Goal: Use online tool/utility: Use online tool/utility

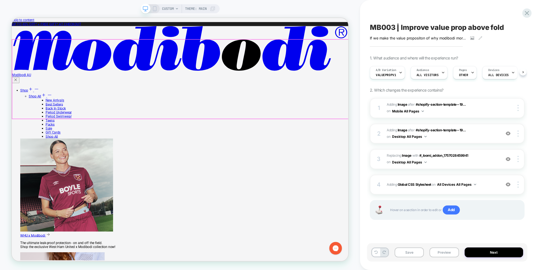
scroll to position [0, 0]
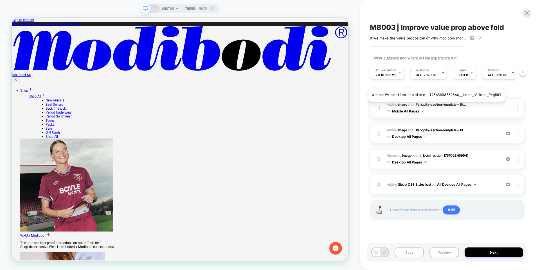
click at [435, 106] on span "#shopify-section-template--19..." at bounding box center [441, 104] width 50 height 4
click at [435, 104] on span "#shopify-section-template--19..." at bounding box center [441, 104] width 50 height 4
click at [436, 108] on span "#_loomi_addon_1757028174860 Adding Image AFTER #shopify-section-template--19...…" at bounding box center [442, 107] width 111 height 13
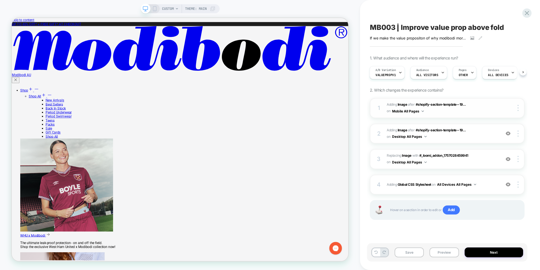
click at [436, 108] on span "#_loomi_addon_1757028174860 Adding Image AFTER #shopify-section-template--19...…" at bounding box center [442, 107] width 111 height 13
click at [439, 131] on span "#shopify-section-template--19..." at bounding box center [441, 130] width 50 height 4
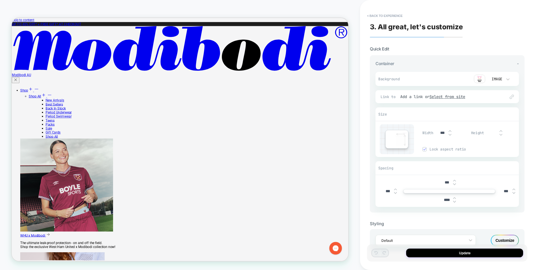
click at [439, 131] on input "***" at bounding box center [442, 132] width 13 height 5
click at [437, 118] on div "Size" at bounding box center [448, 115] width 144 height 14
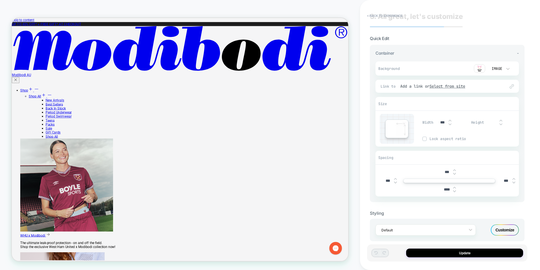
scroll to position [18, 0]
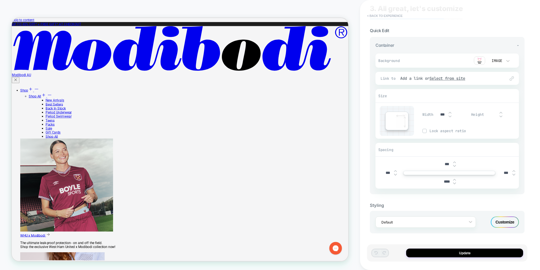
click at [378, 14] on button "< Back to experience" at bounding box center [385, 15] width 41 height 9
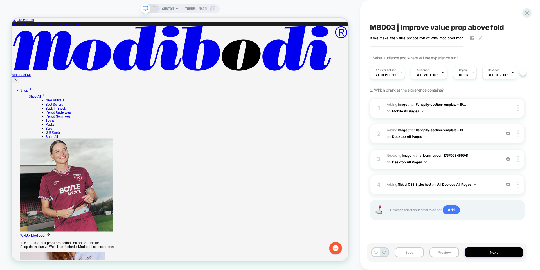
scroll to position [0, 0]
click at [424, 189] on div "4 Adding Global CSS Stylesheet on All Devices All Pages Add Before Add After Ta…" at bounding box center [447, 185] width 155 height 20
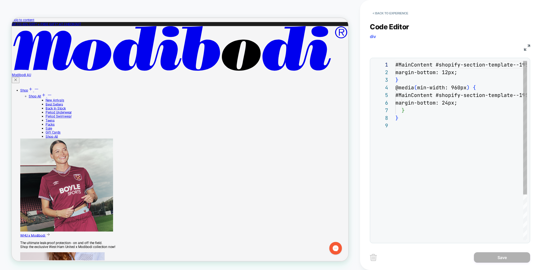
scroll to position [61, 0]
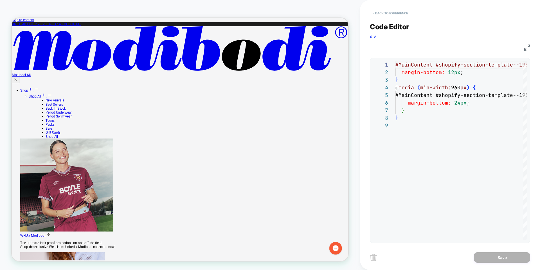
click at [387, 13] on button "< Back to experience" at bounding box center [390, 13] width 41 height 9
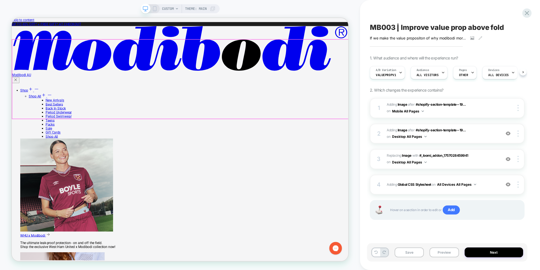
scroll to position [0, 0]
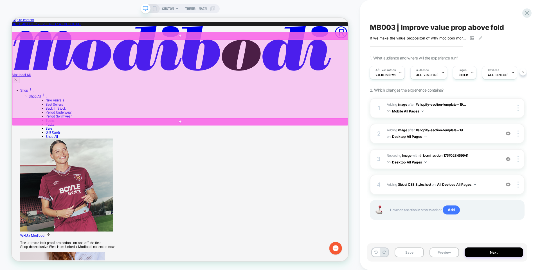
click at [441, 88] on div at bounding box center [236, 99] width 449 height 105
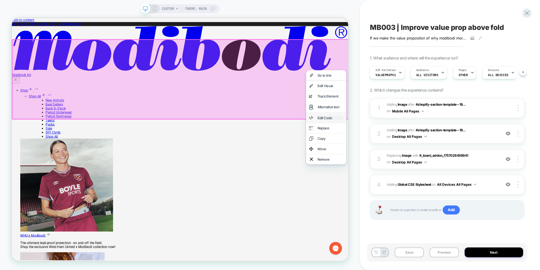
click at [431, 153] on div "Edit Code" at bounding box center [437, 151] width 34 height 6
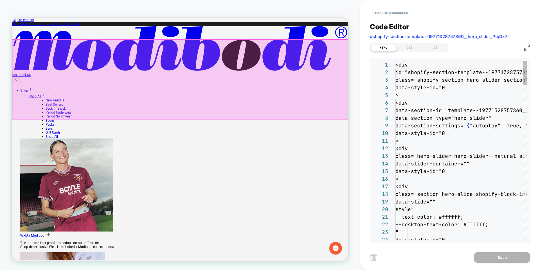
scroll to position [76, 0]
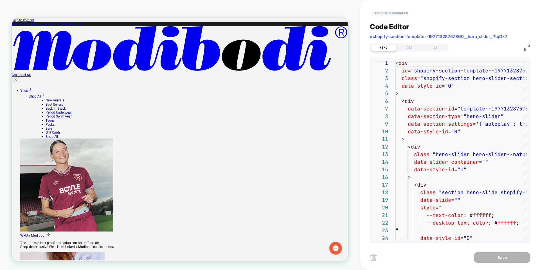
click at [378, 12] on button "< Back to experience" at bounding box center [390, 13] width 41 height 9
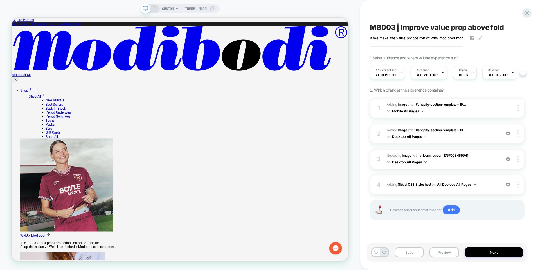
scroll to position [0, 0]
click at [387, 12] on div "MB003 | Improve value prop above fold If we make the value propositon of why mo…" at bounding box center [447, 135] width 160 height 258
click at [422, 102] on span "#shopify-section-template--19..." at bounding box center [441, 104] width 50 height 4
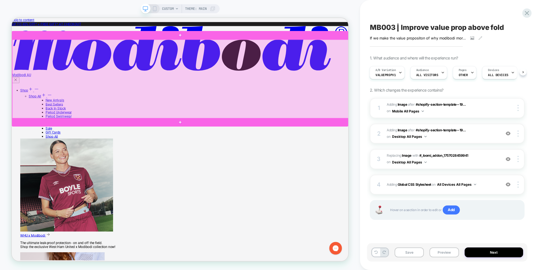
click at [443, 131] on div at bounding box center [236, 99] width 449 height 105
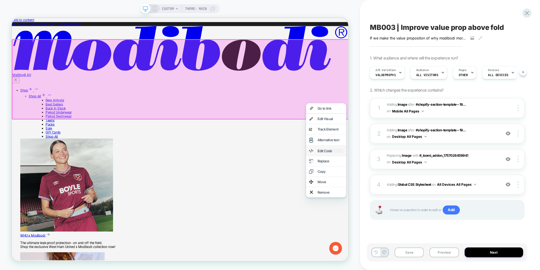
drag, startPoint x: 434, startPoint y: 153, endPoint x: 435, endPoint y: 195, distance: 42.5
click at [435, 196] on div "Go to link Edit Visual analytics-plus-line-svgrepo-com Track Element Alternativ…" at bounding box center [431, 193] width 53 height 125
click at [435, 195] on div "Edit Code" at bounding box center [437, 195] width 34 height 6
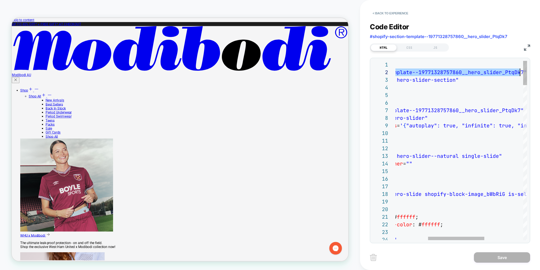
scroll to position [8, 201]
drag, startPoint x: 415, startPoint y: 74, endPoint x: 521, endPoint y: 74, distance: 106.1
click at [406, 14] on button "< Back to experience" at bounding box center [390, 13] width 41 height 9
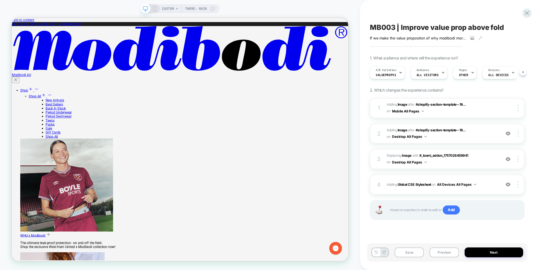
scroll to position [0, 0]
click at [447, 105] on span "#shopify-section-template--19..." at bounding box center [441, 104] width 50 height 4
click at [519, 108] on img at bounding box center [518, 108] width 1 height 6
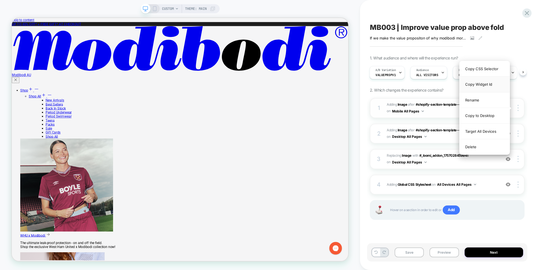
click at [481, 82] on div "Copy Widget Id" at bounding box center [485, 84] width 50 height 15
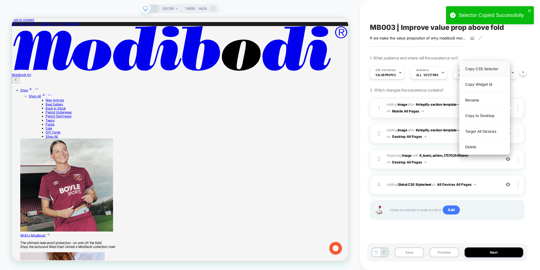
click at [477, 69] on div "Copy CSS Selector" at bounding box center [485, 68] width 50 height 15
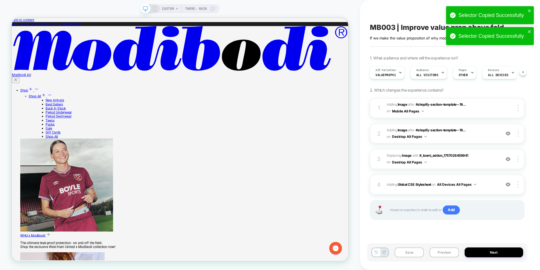
click at [535, 92] on div "MB003 | Improve value prop above fold If we make the value propositon of why mo…" at bounding box center [450, 135] width 180 height 270
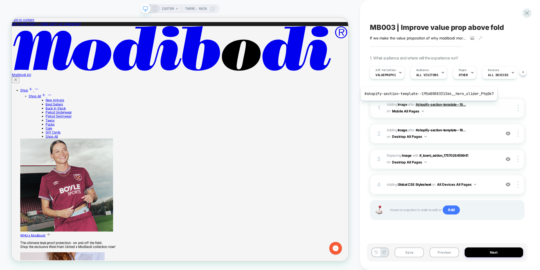
click at [428, 105] on span "#shopify-section-template--19..." at bounding box center [441, 104] width 50 height 4
click at [446, 103] on span "#shopify-section-template--19..." at bounding box center [441, 104] width 50 height 4
